Goal: Browse casually

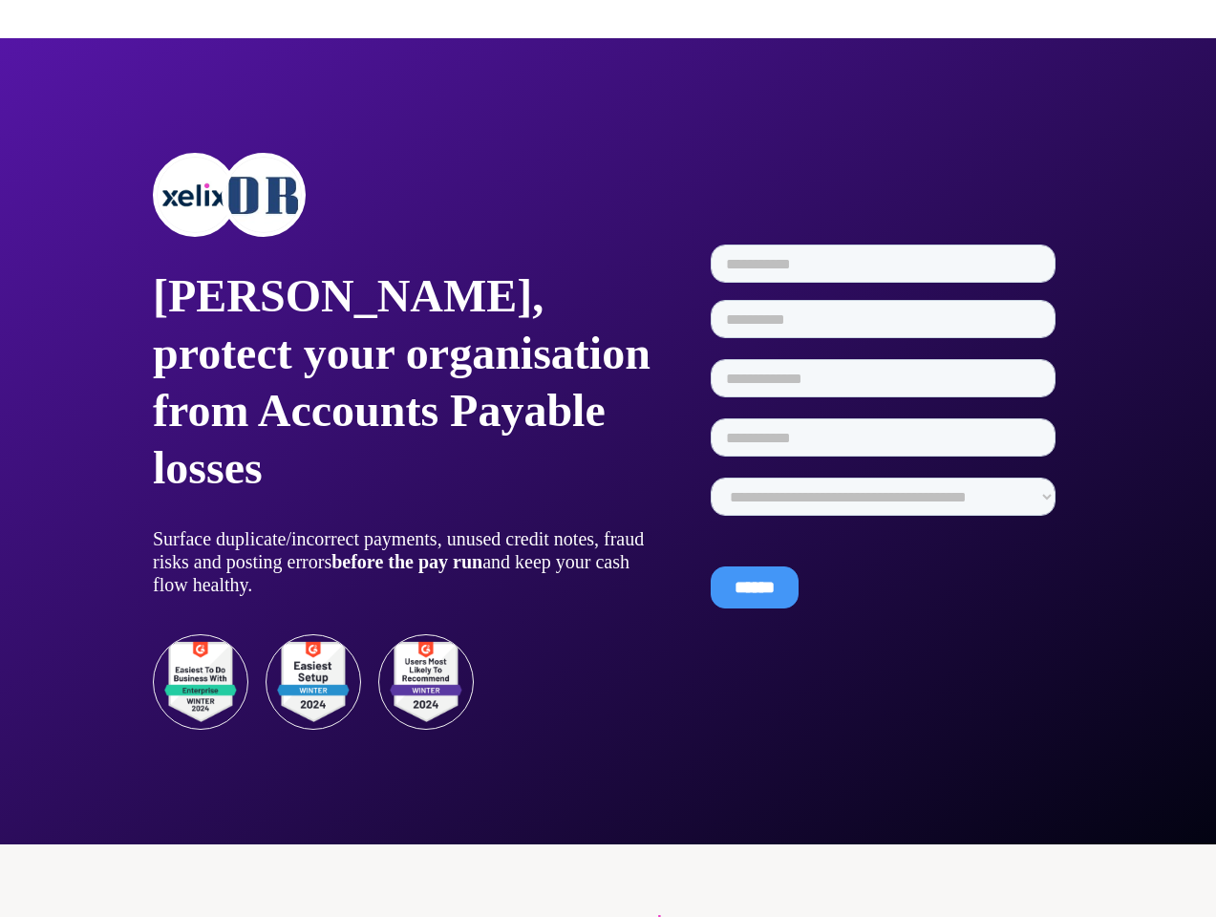
click at [607, 23] on div at bounding box center [608, 23] width 1216 height 31
click at [405, 441] on p "[PERSON_NAME], protect your organisation from Accounts Payable losses" at bounding box center [405, 381] width 504 height 229
click at [405, 195] on div at bounding box center [405, 195] width 504 height 84
click at [195, 195] on img at bounding box center [195, 195] width 76 height 76
click at [264, 195] on img at bounding box center [263, 195] width 76 height 76
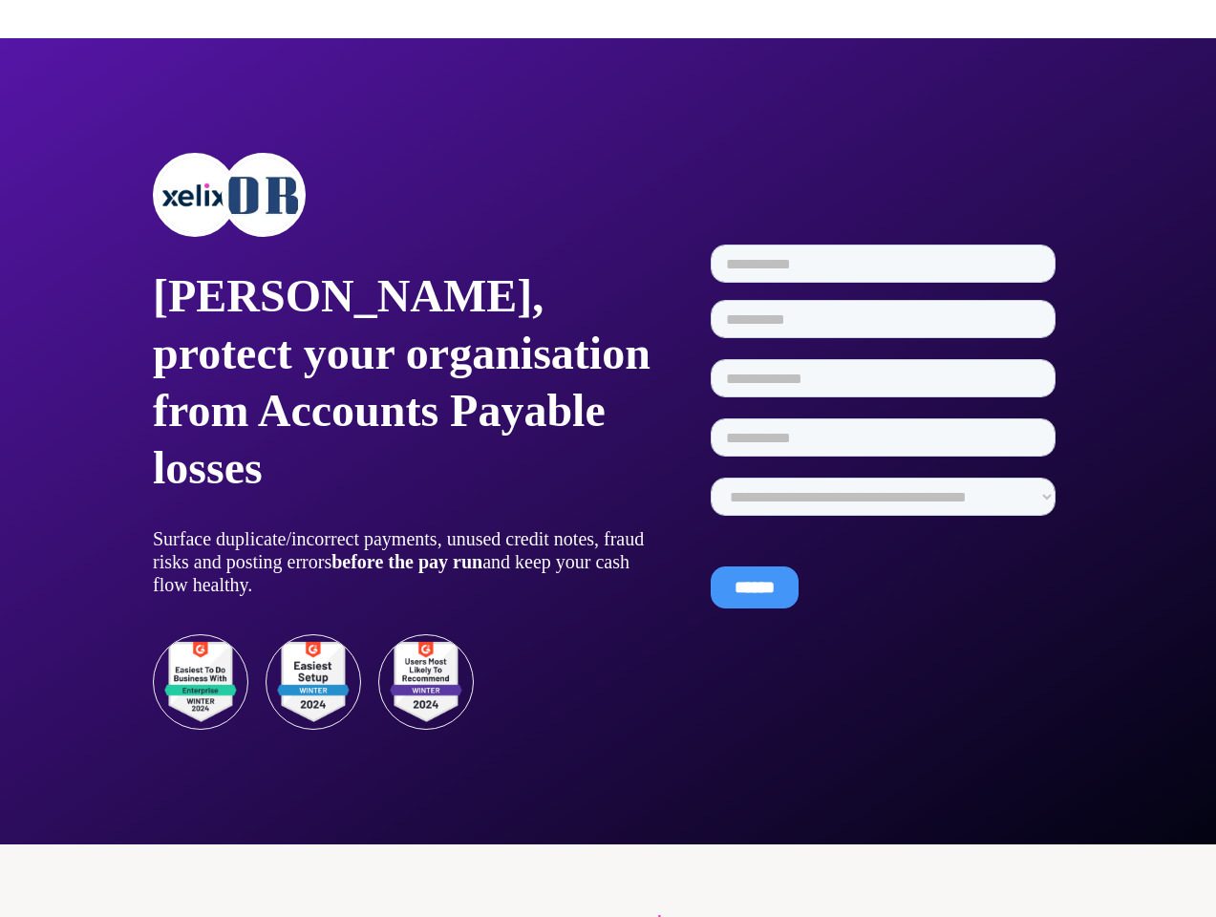
click at [405, 561] on strong "before the pay run" at bounding box center [406, 561] width 151 height 21
click at [313, 682] on img at bounding box center [312, 681] width 95 height 95
